Goal: Task Accomplishment & Management: Use online tool/utility

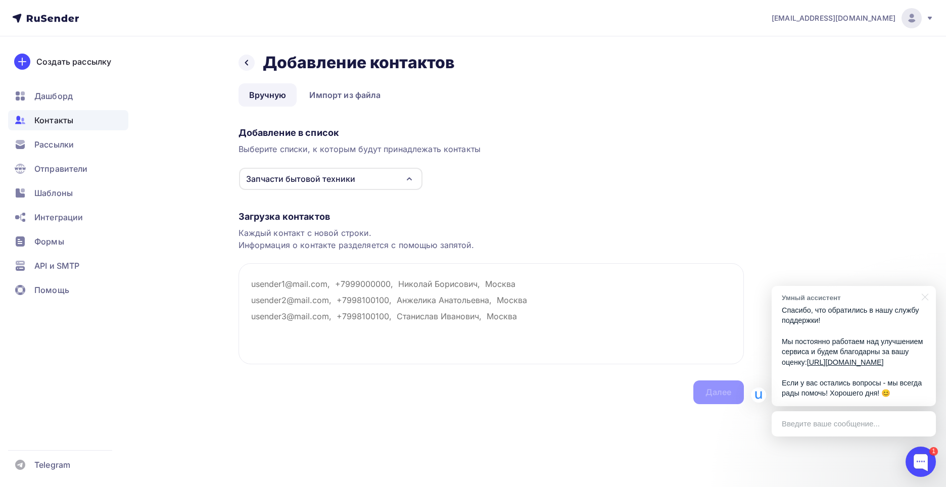
click at [85, 117] on div "Контакты" at bounding box center [68, 120] width 120 height 20
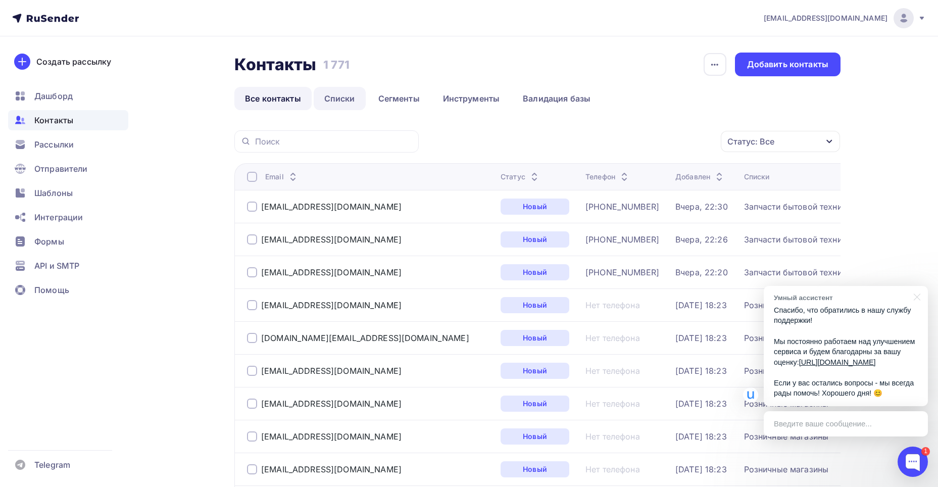
click at [343, 96] on link "Списки" at bounding box center [340, 98] width 52 height 23
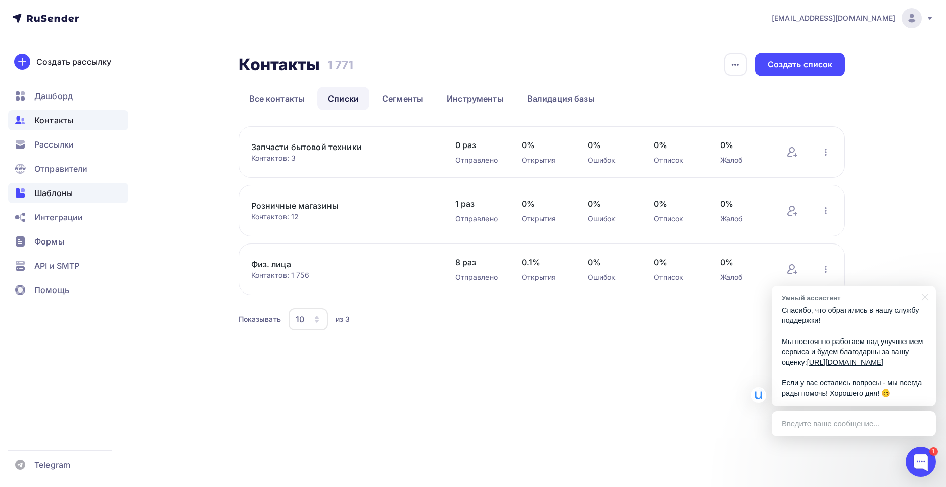
click at [37, 190] on span "Шаблоны" at bounding box center [53, 193] width 38 height 12
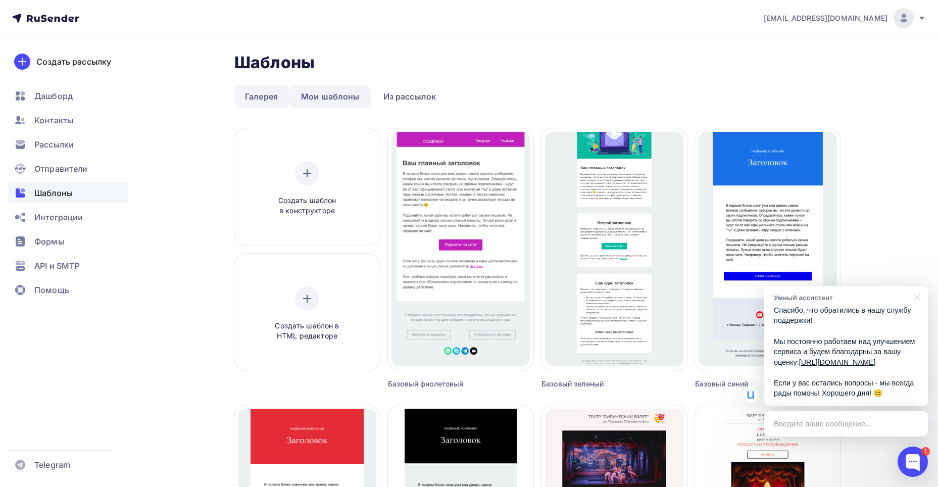
click at [311, 101] on link "Мои шаблоны" at bounding box center [331, 96] width 80 height 23
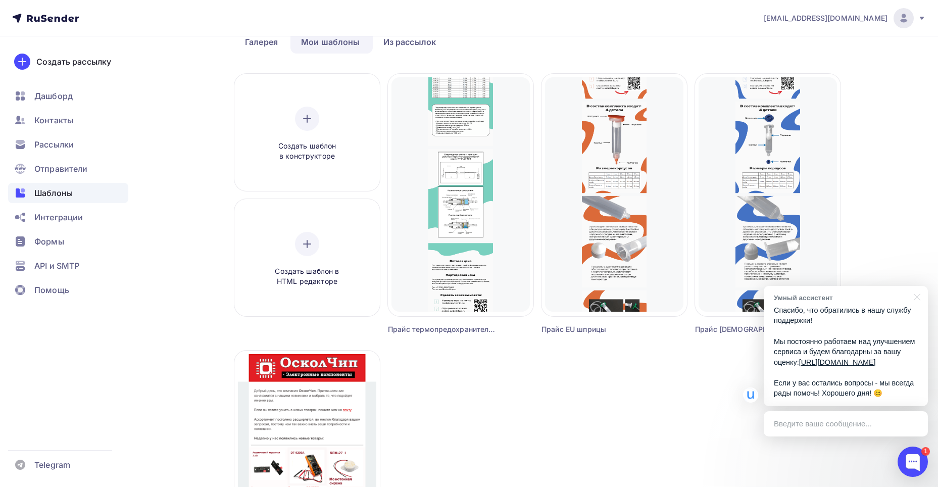
scroll to position [51, 0]
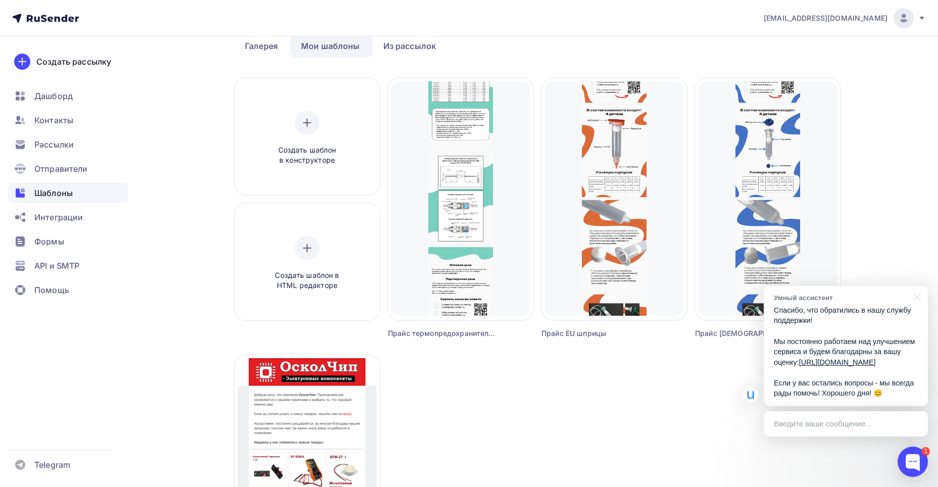
click at [662, 421] on div "Создать шаблон в конструкторе Создать шаблон в HTML редакторе Создать рассылку …" at bounding box center [537, 359] width 606 height 562
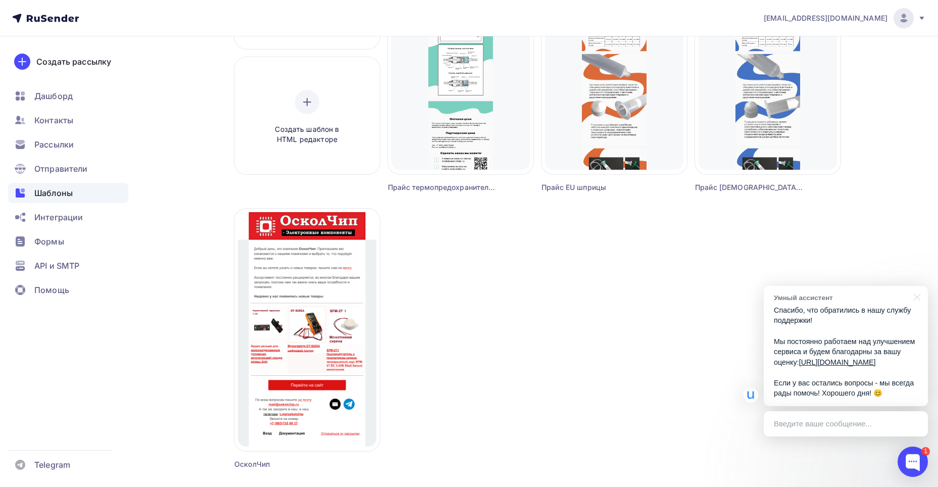
scroll to position [202, 0]
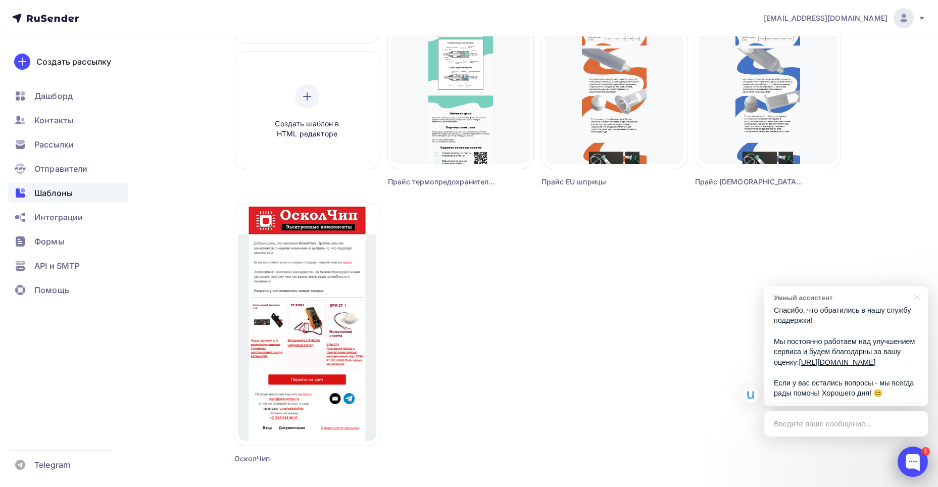
click at [915, 466] on div at bounding box center [913, 462] width 30 height 30
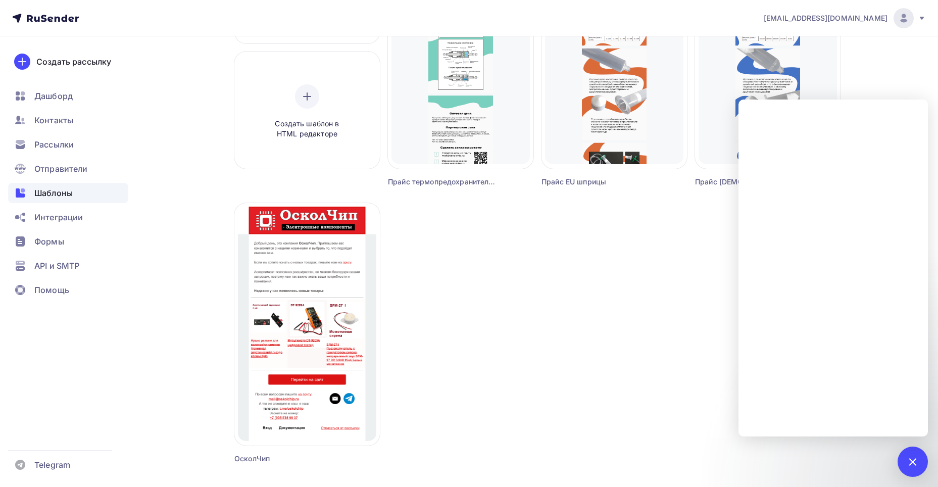
click at [690, 358] on div "Создать шаблон в конструкторе Создать шаблон в HTML редакторе Создать рассылку …" at bounding box center [537, 207] width 606 height 562
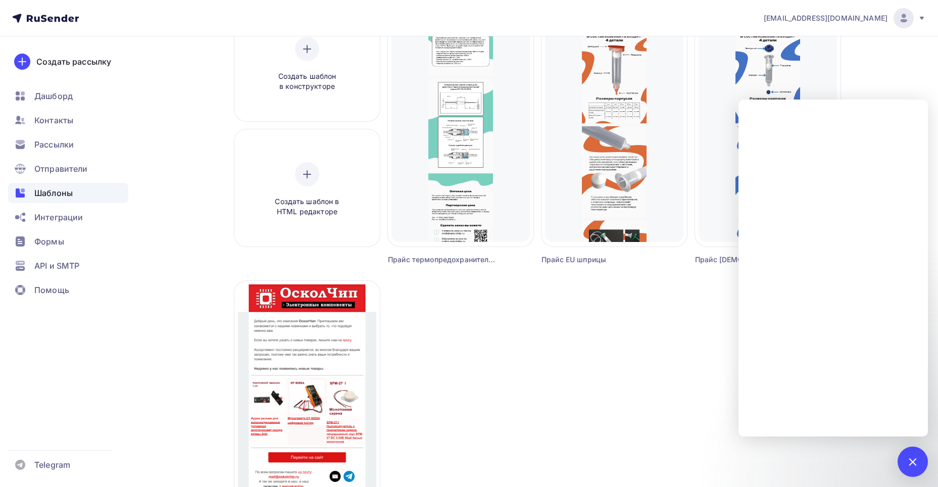
scroll to position [0, 0]
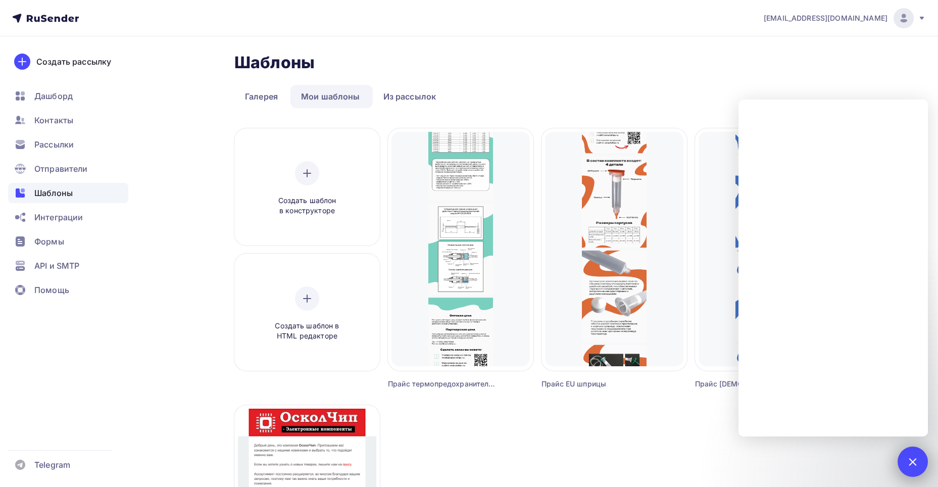
click at [911, 459] on div at bounding box center [913, 462] width 14 height 14
